Goal: Ask a question: Seek information or help from site administrators or community

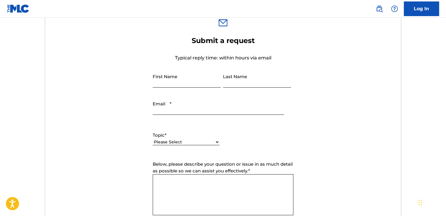
click at [183, 80] on input "First Name" at bounding box center [187, 79] width 68 height 17
click at [155, 141] on select "Please Select I need help with my account I need help with managing my catalog …" at bounding box center [186, 142] width 67 height 6
select select "I need help with information about The MLC"
click at [153, 139] on select "Please Select I need help with my account I need help with managing my catalog …" at bounding box center [186, 142] width 67 height 6
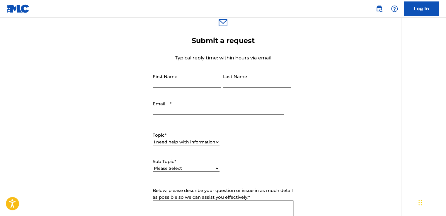
click at [178, 83] on input "First Name" at bounding box center [187, 79] width 68 height 17
type input "[PERSON_NAME]"
type input "Leonards"
type input "[EMAIL_ADDRESS][US_STATE][DOMAIN_NAME]"
click at [301, 145] on form "Submit a request Typical reply time: within hours via email First Name [PERSON_…" at bounding box center [223, 171] width 356 height 271
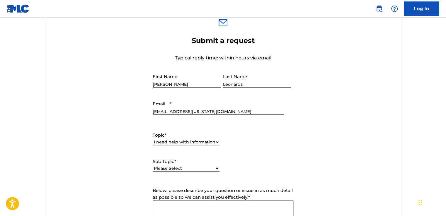
click at [212, 167] on select "Please Select I have a question about The MLC and its operation Why do I need t…" at bounding box center [186, 169] width 67 height 6
select select "I want to apply for a position with The MLC"
click at [153, 166] on select "Please Select I have a question about The MLC and its operation Why do I need t…" at bounding box center [186, 169] width 67 height 6
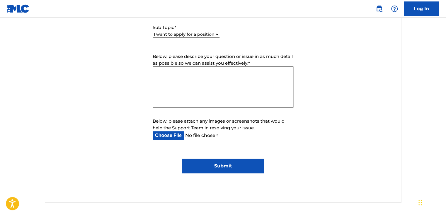
scroll to position [338, 0]
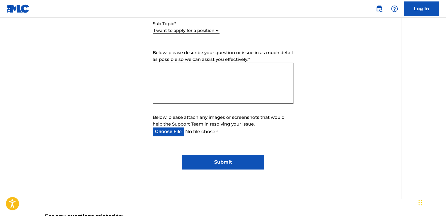
click at [210, 75] on textarea "Below, please describe your question or issue in as much detail as possible so …" at bounding box center [223, 83] width 141 height 41
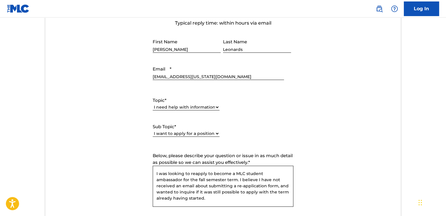
scroll to position [12, 0]
drag, startPoint x: 227, startPoint y: 200, endPoint x: 224, endPoint y: 198, distance: 4.5
click at [224, 198] on textarea "Good afternoon, I was looking to reapply to become a MLC student ambassador for…" at bounding box center [223, 186] width 141 height 41
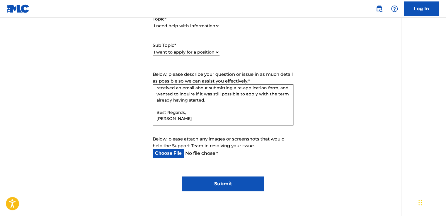
scroll to position [318, 0]
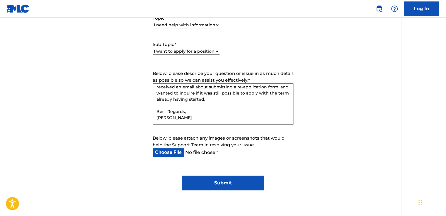
type textarea "Good afternoon, I was looking to reapply to become a MLC student ambassador for…"
click at [216, 181] on input "Submit" at bounding box center [223, 183] width 82 height 15
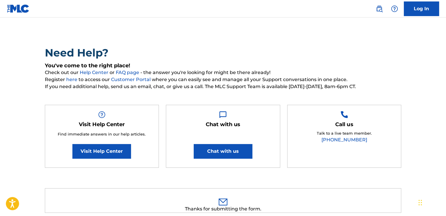
scroll to position [20, 0]
